Goal: Task Accomplishment & Management: Manage account settings

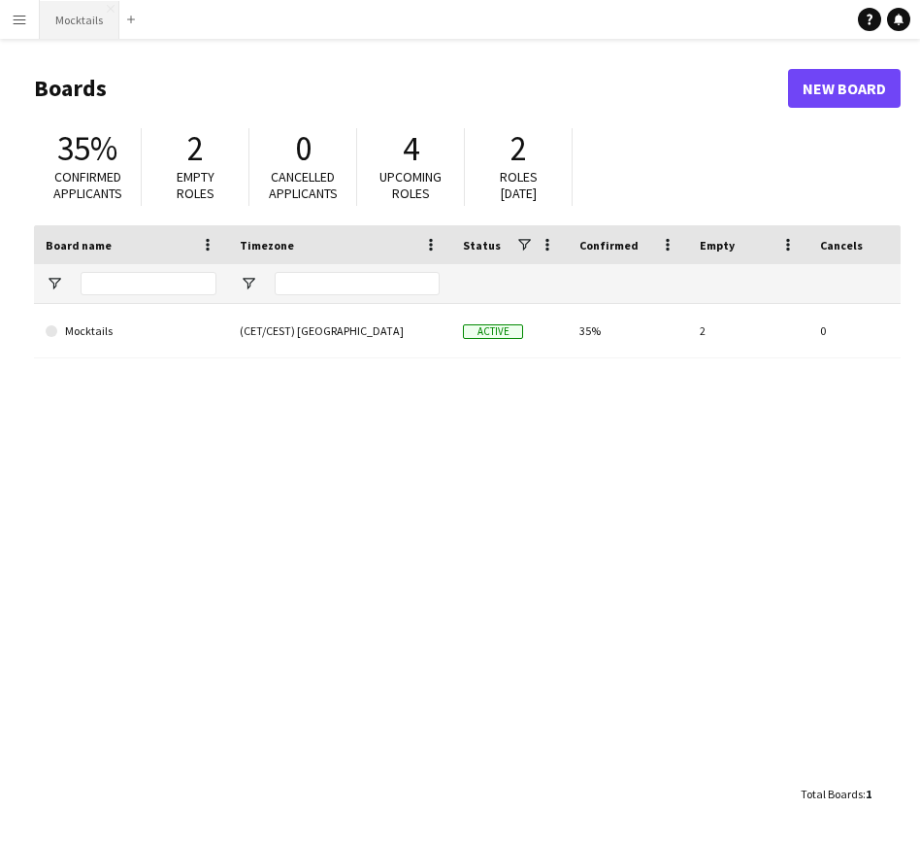
click at [76, 34] on button "Mocktails Close" at bounding box center [80, 20] width 80 height 38
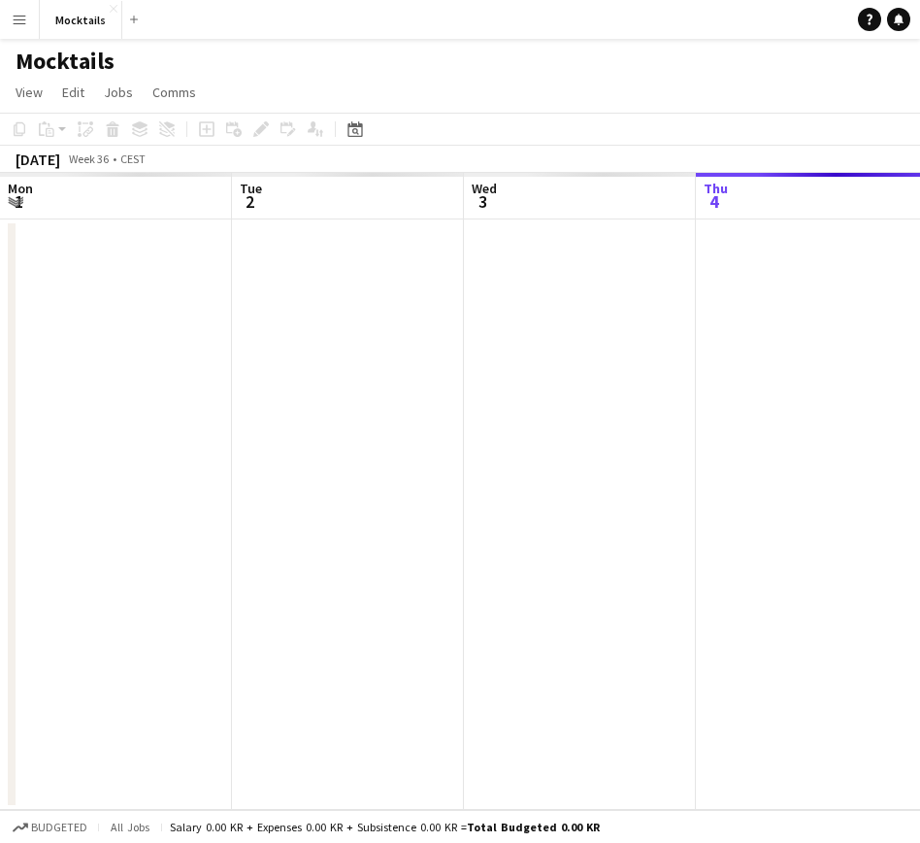
scroll to position [0, 464]
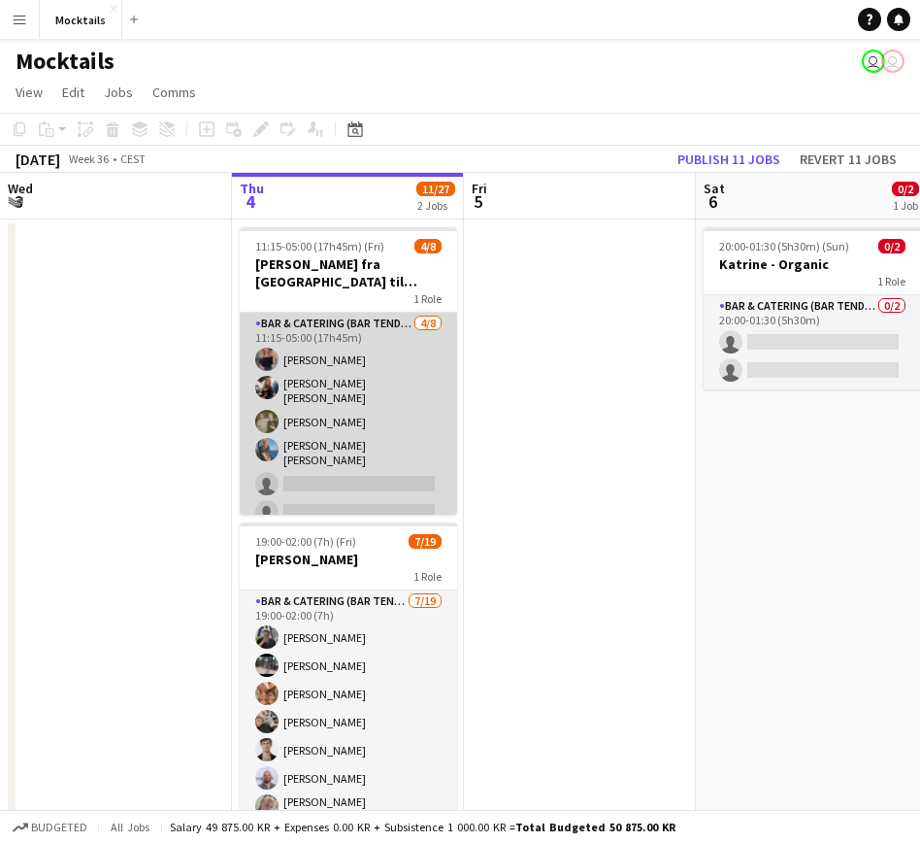
click at [330, 395] on app-card-role "Bar & Catering (Bar Tender) [DATE] 11:15-05:00 (17h45m) [PERSON_NAME] [PERSON_N…" at bounding box center [348, 450] width 217 height 275
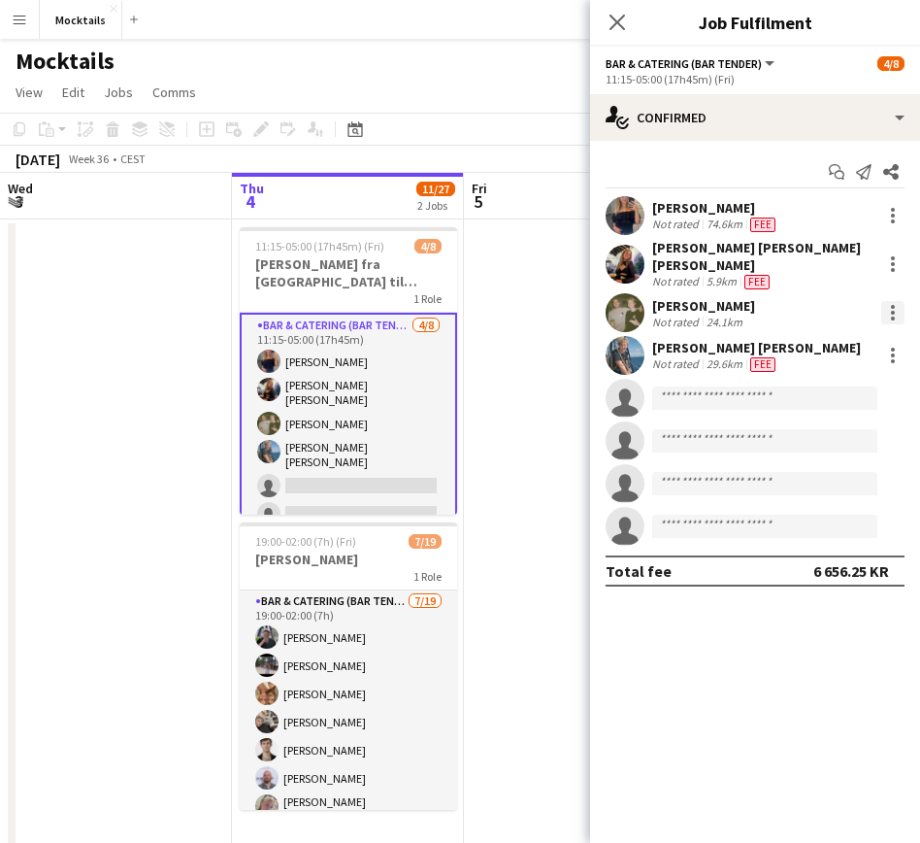
click at [893, 304] on div at bounding box center [892, 312] width 23 height 23
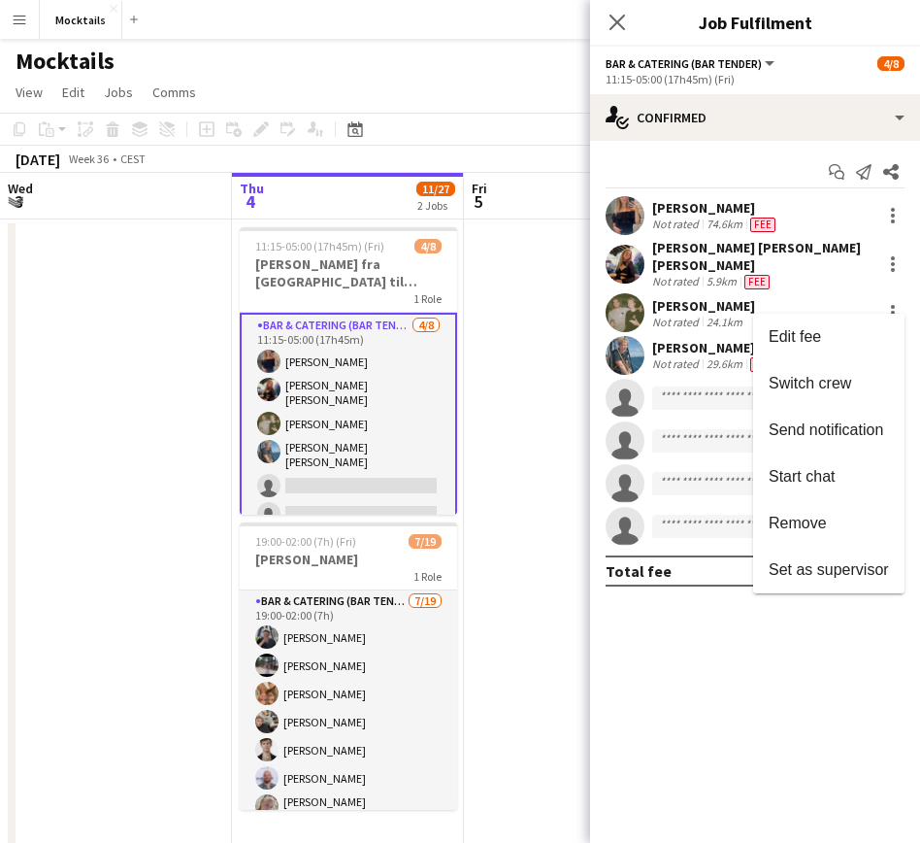
click at [692, 339] on div at bounding box center [460, 421] width 920 height 843
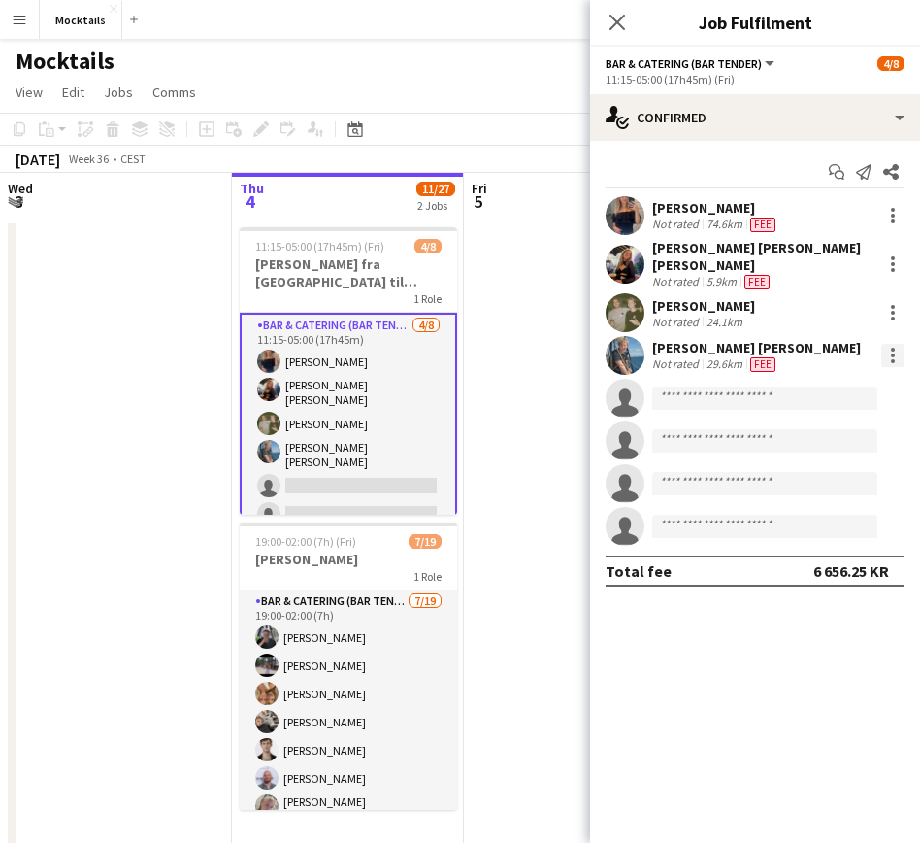
click at [894, 353] on div at bounding box center [893, 355] width 4 height 4
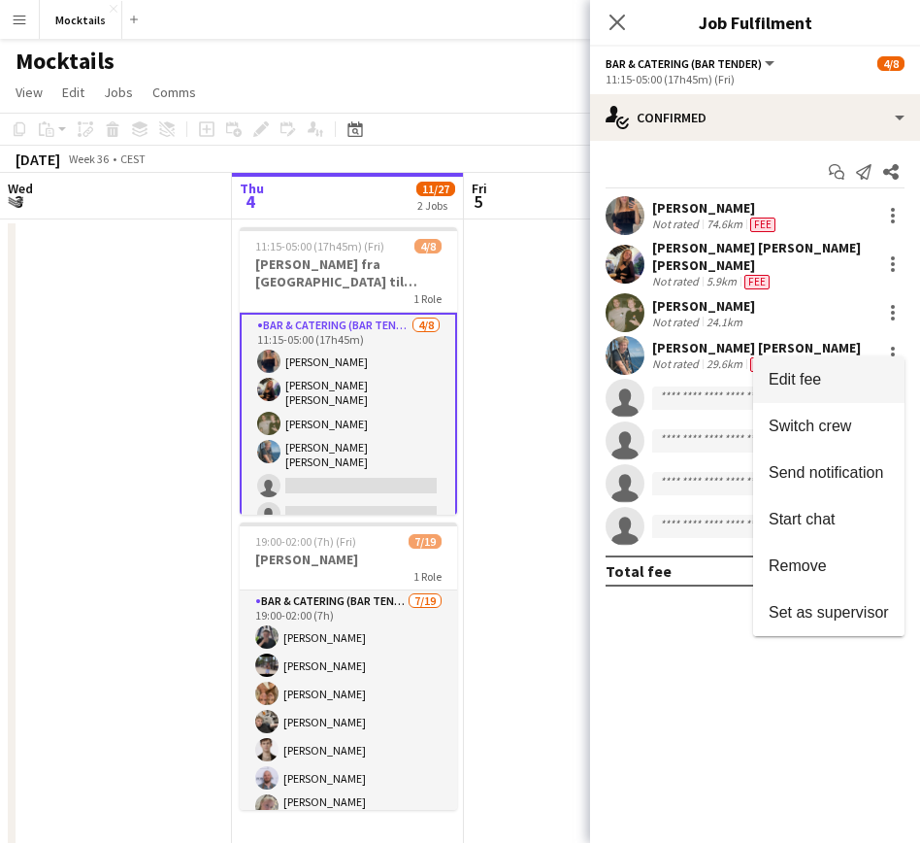
click at [878, 380] on span "Edit fee" at bounding box center [829, 379] width 120 height 17
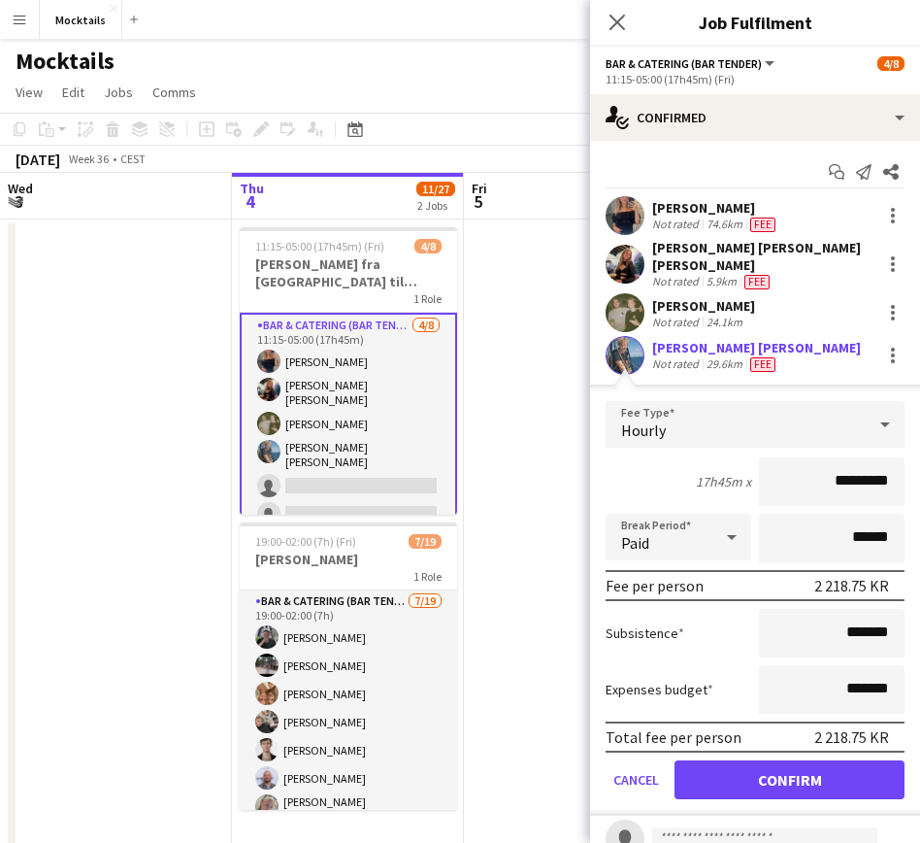
click at [853, 470] on input "*********" at bounding box center [832, 481] width 146 height 49
type input "******"
click at [843, 766] on button "Confirm" at bounding box center [790, 779] width 230 height 39
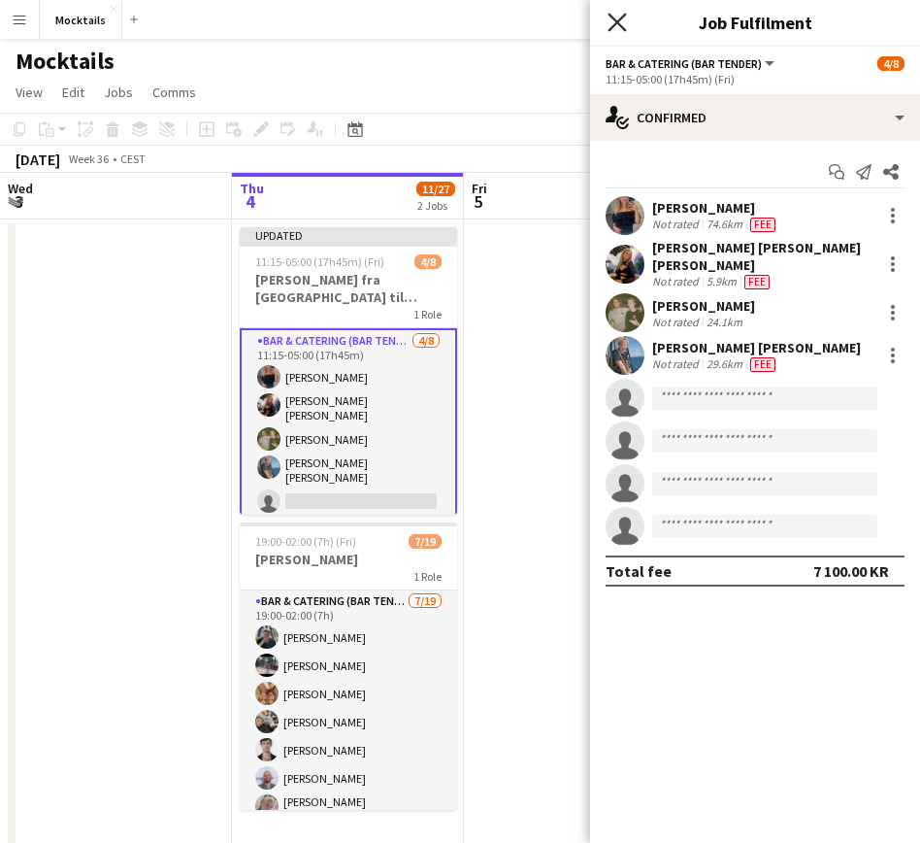
click at [622, 30] on icon "Close pop-in" at bounding box center [617, 22] width 18 height 18
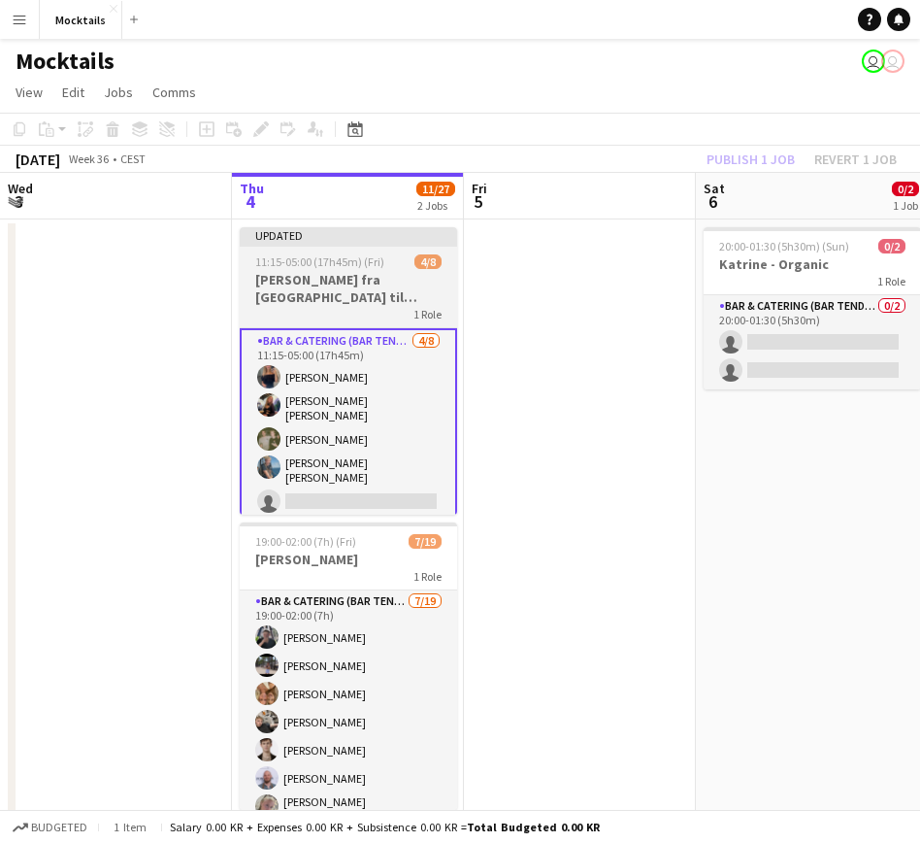
click at [309, 293] on h3 "[PERSON_NAME] fra [GEOGRAPHIC_DATA] til [GEOGRAPHIC_DATA]" at bounding box center [348, 288] width 217 height 35
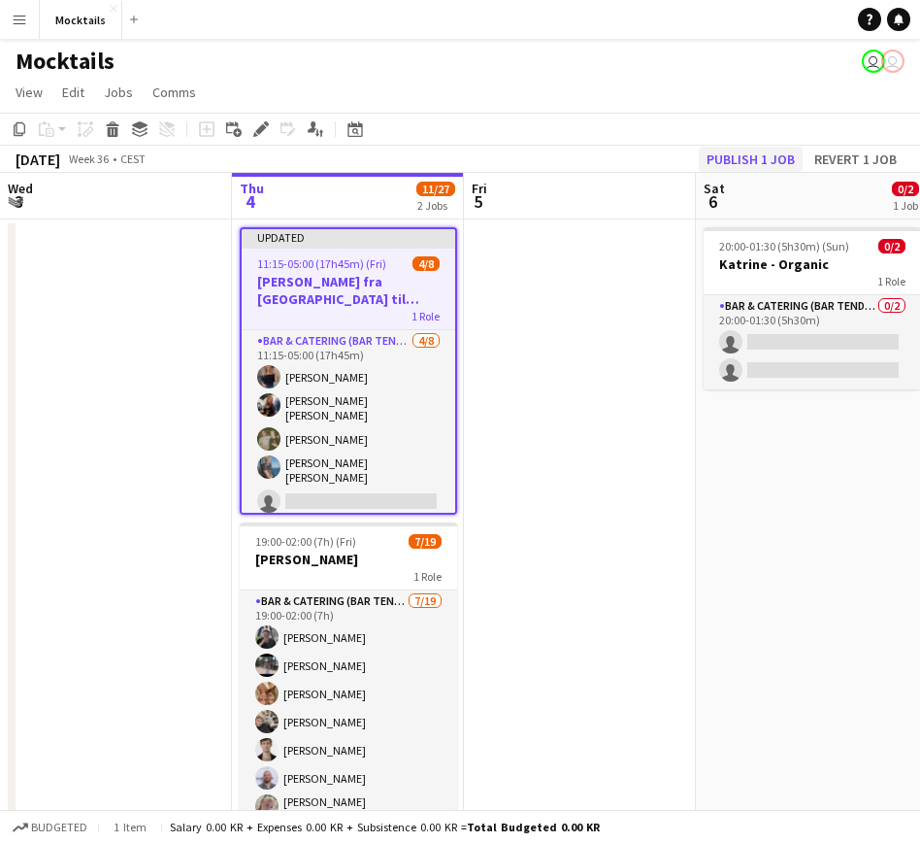
click at [747, 151] on button "Publish 1 job" at bounding box center [751, 159] width 104 height 25
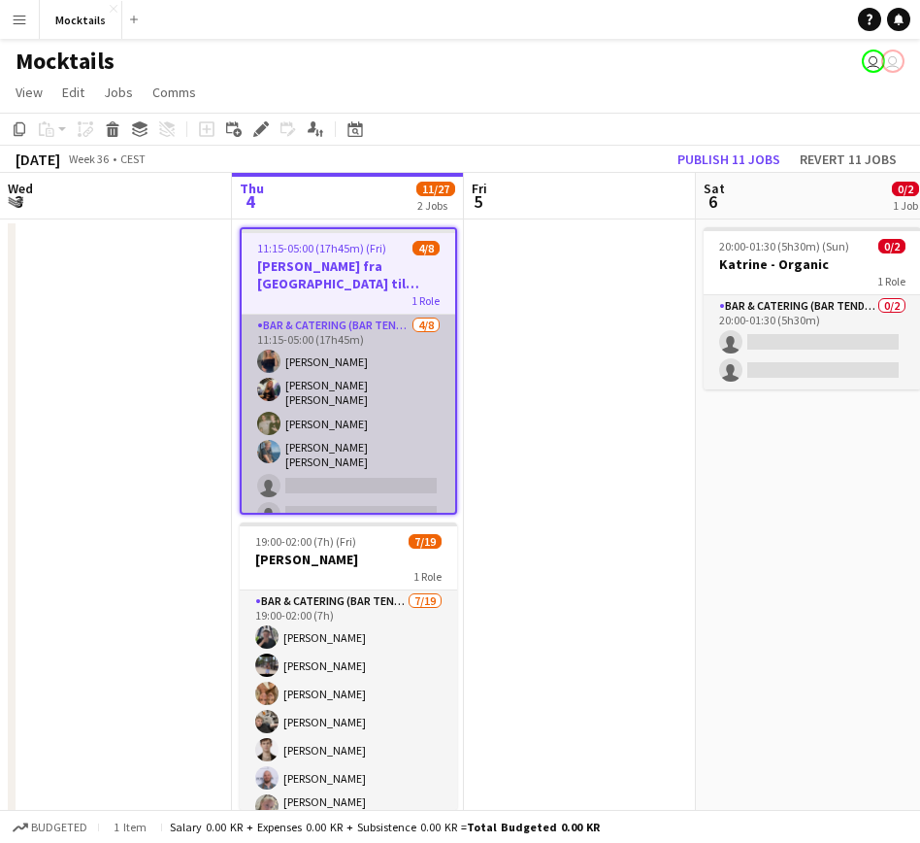
click at [358, 405] on app-card-role "Bar & Catering (Bar Tender) [DATE] 11:15-05:00 (17h45m) [PERSON_NAME] [PERSON_N…" at bounding box center [349, 452] width 214 height 275
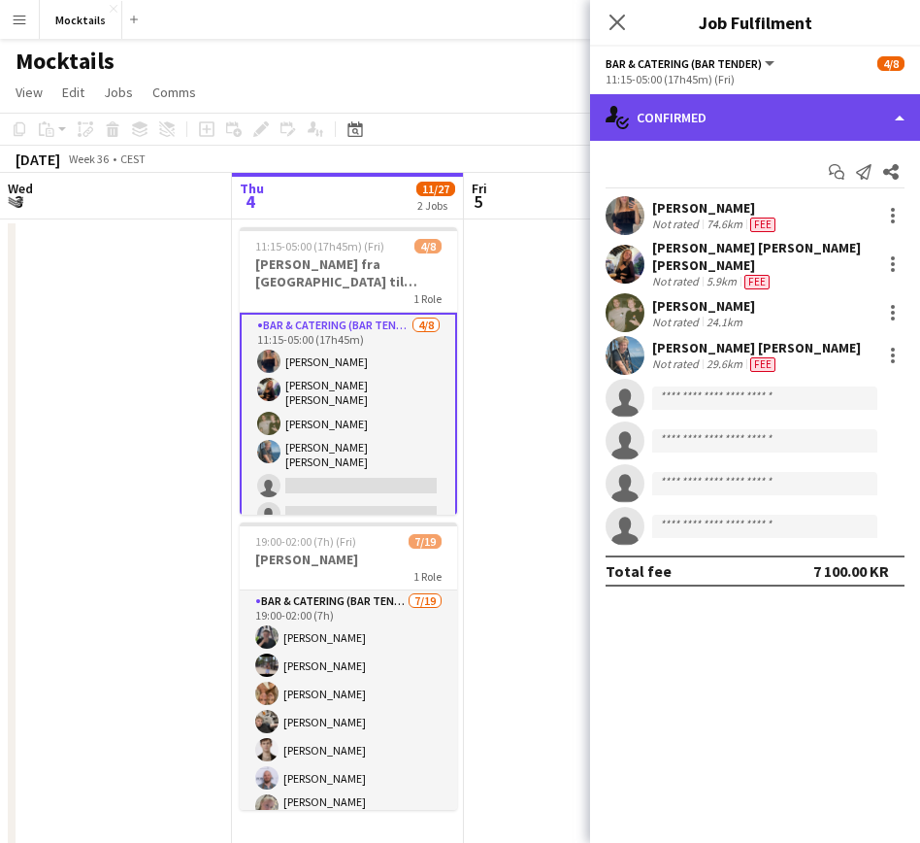
click at [851, 118] on div "single-neutral-actions-check-2 Confirmed" at bounding box center [755, 117] width 330 height 47
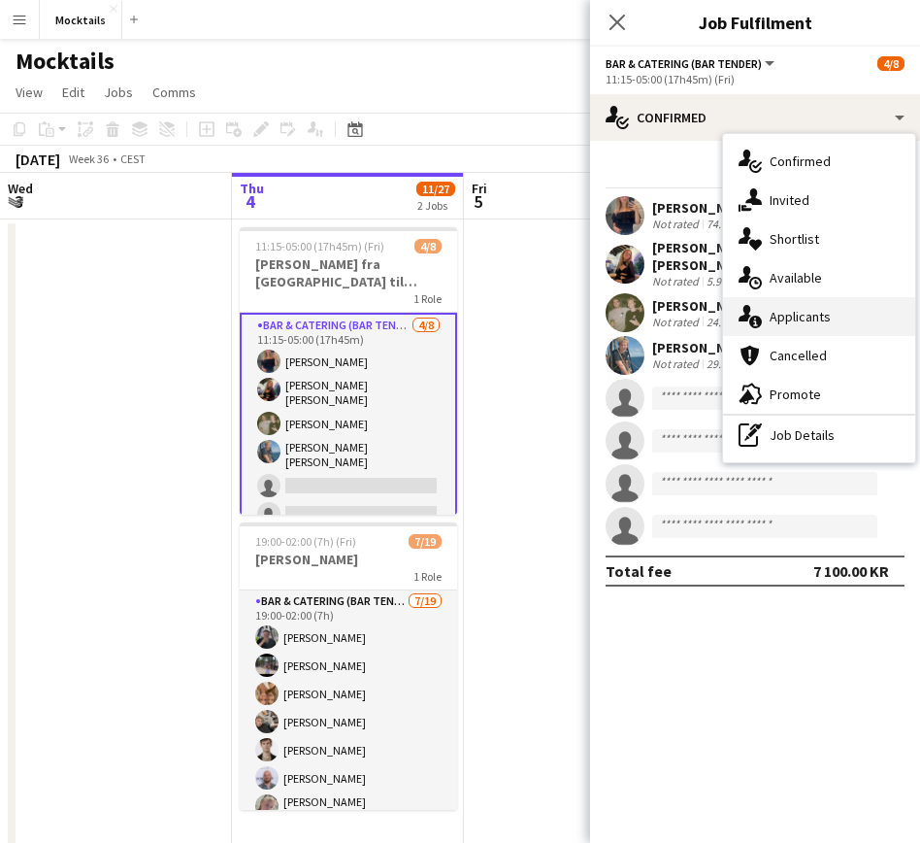
click at [824, 319] on span "Applicants" at bounding box center [800, 316] width 61 height 17
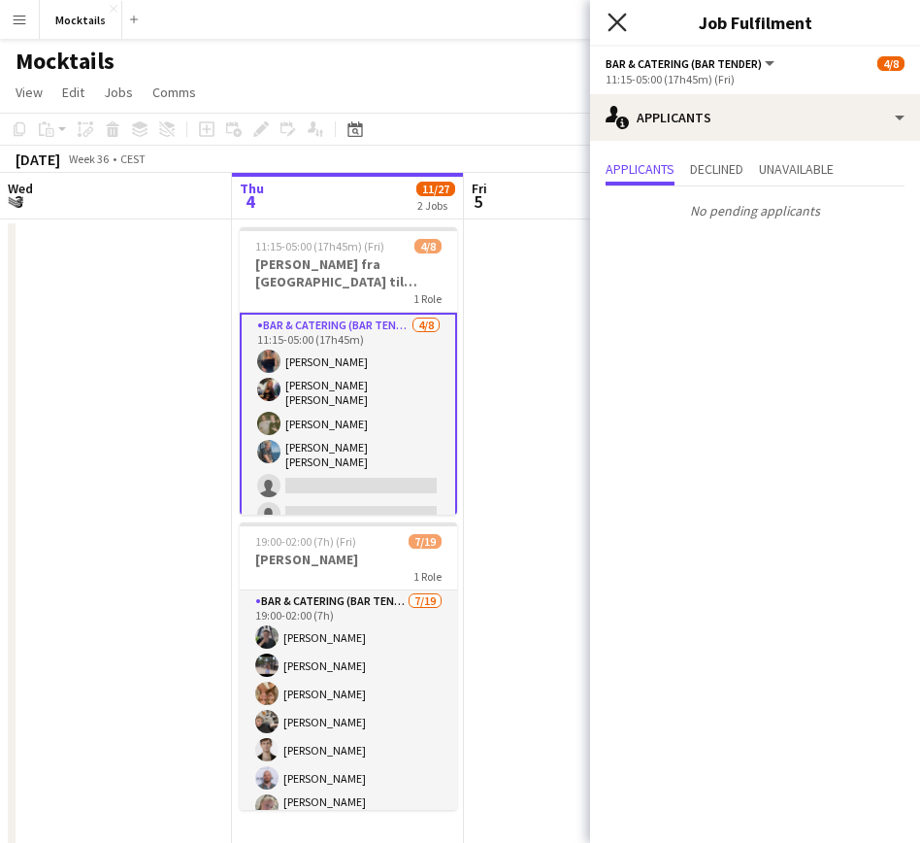
click at [619, 16] on icon "Close pop-in" at bounding box center [617, 22] width 18 height 18
